Goal: Information Seeking & Learning: Find specific page/section

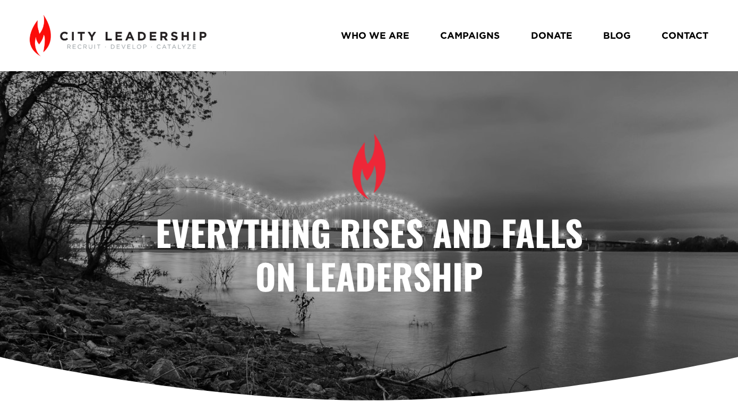
click at [365, 30] on link "WHO WE ARE" at bounding box center [375, 35] width 68 height 19
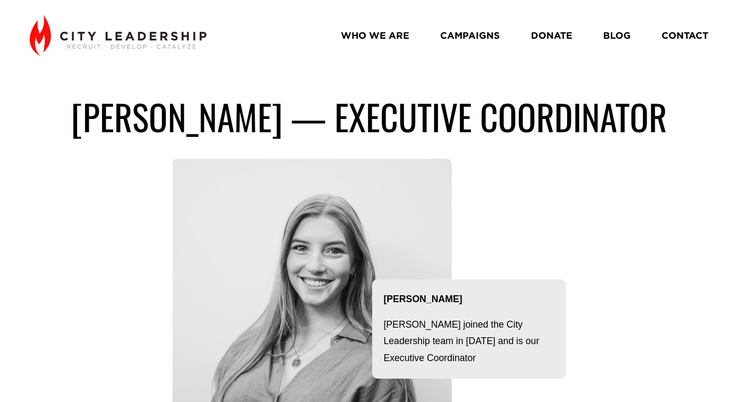
click at [628, 327] on div "ZOE PATRICK — Executive coordinator Zoe Patrick Zoe joined the City Leadership …" at bounding box center [369, 267] width 738 height 345
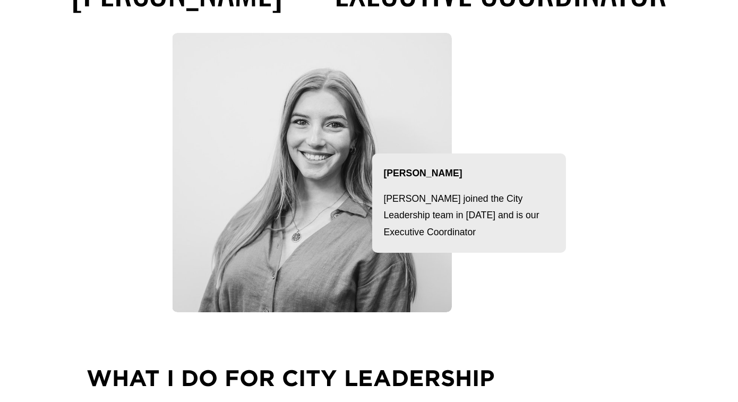
scroll to position [127, 0]
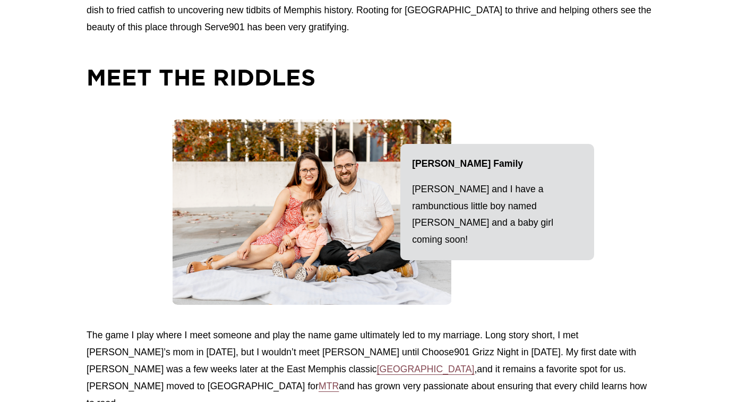
scroll to position [1269, 0]
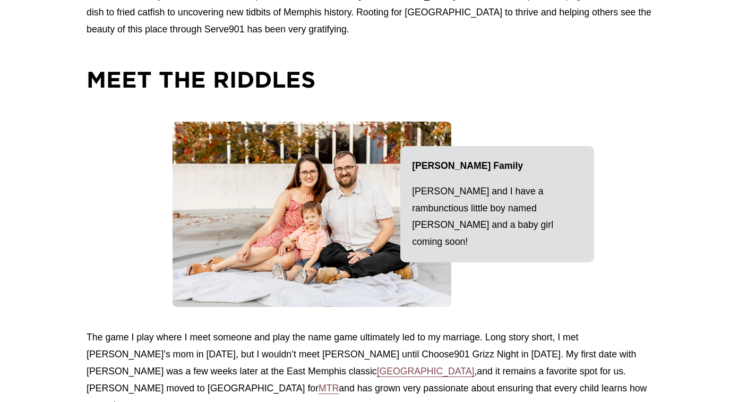
click at [259, 224] on div at bounding box center [311, 214] width 279 height 185
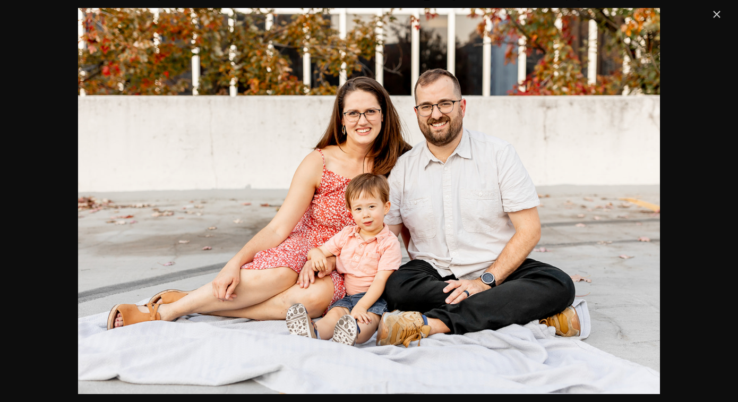
click at [353, 119] on img "Image" at bounding box center [369, 201] width 582 height 386
click at [717, 15] on link "Close" at bounding box center [716, 14] width 13 height 13
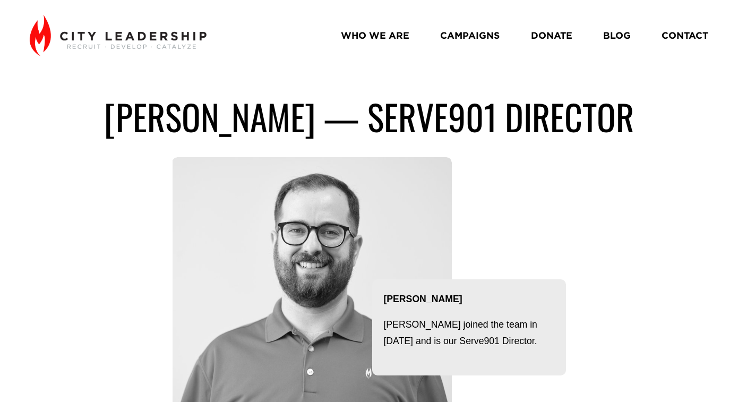
scroll to position [0, 0]
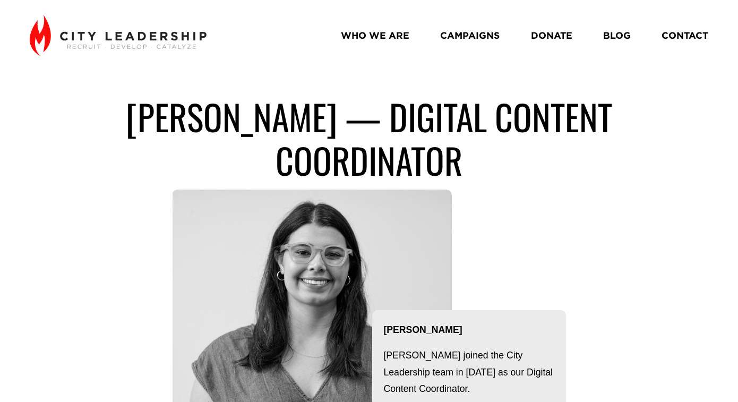
click at [628, 237] on div "[PERSON_NAME] — digital content coordinator [PERSON_NAME] joined the City Leade…" at bounding box center [369, 282] width 738 height 375
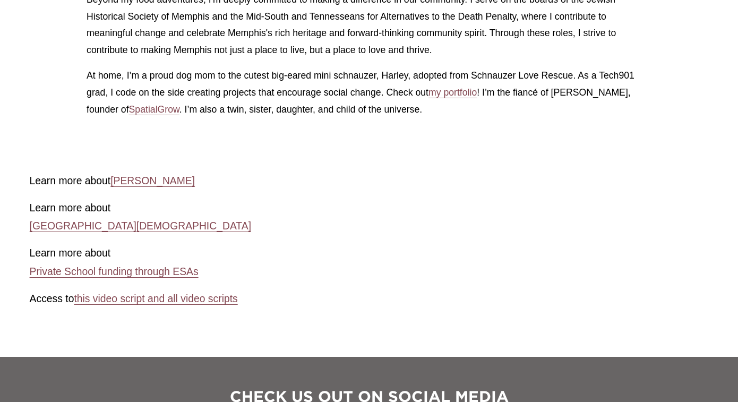
scroll to position [1689, 0]
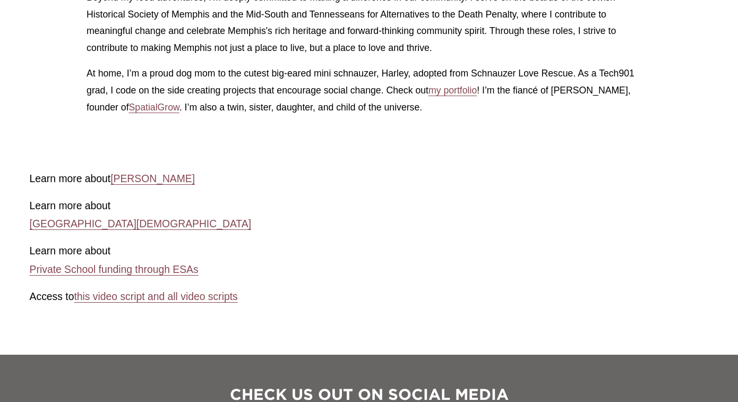
click at [148, 261] on link "Private School funding through ESAs" at bounding box center [114, 270] width 169 height 19
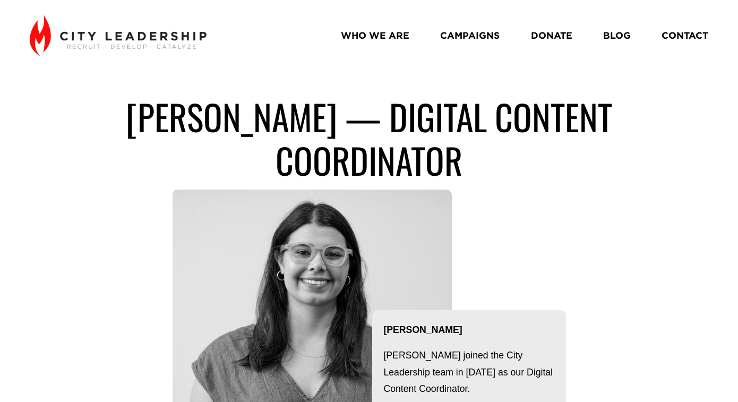
scroll to position [0, 0]
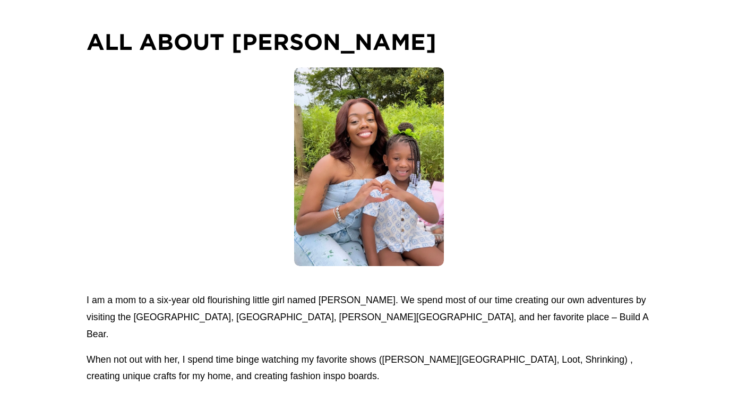
scroll to position [1009, 0]
